Goal: Information Seeking & Learning: Learn about a topic

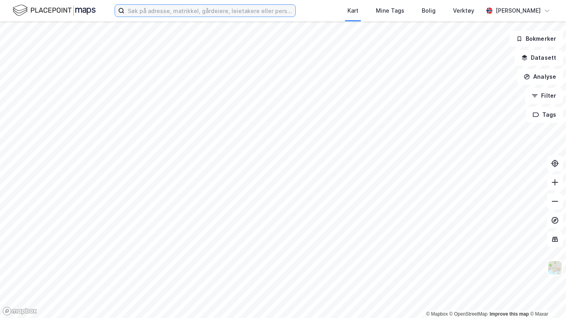
click at [242, 14] on input at bounding box center [210, 11] width 171 height 12
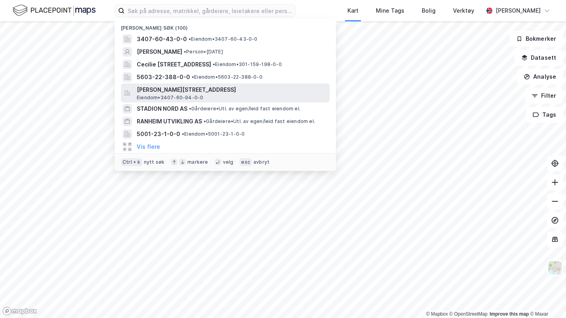
click at [220, 93] on span "[PERSON_NAME][STREET_ADDRESS]" at bounding box center [232, 89] width 190 height 9
